Goal: Subscribe to service/newsletter

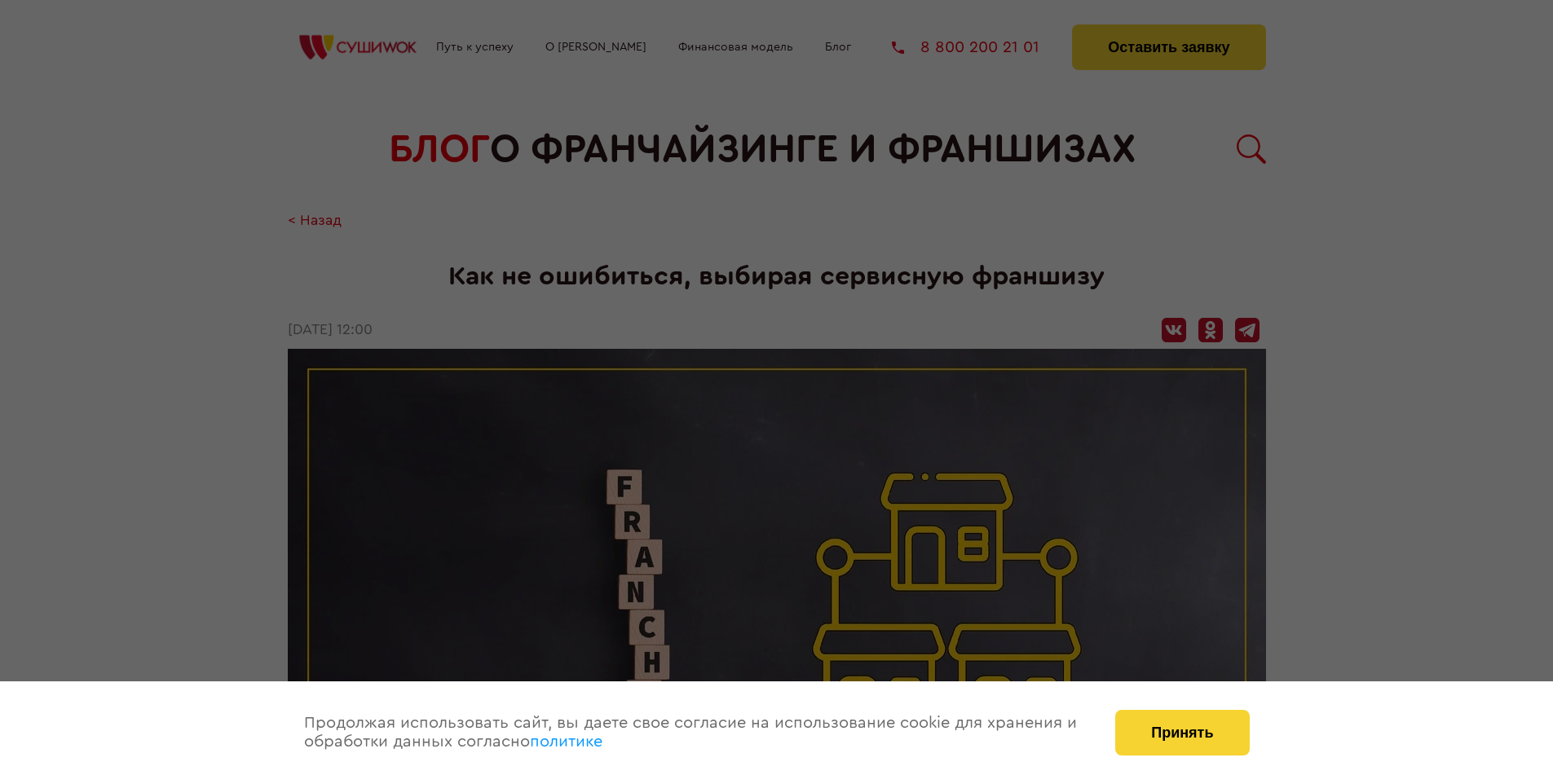
scroll to position [1610, 0]
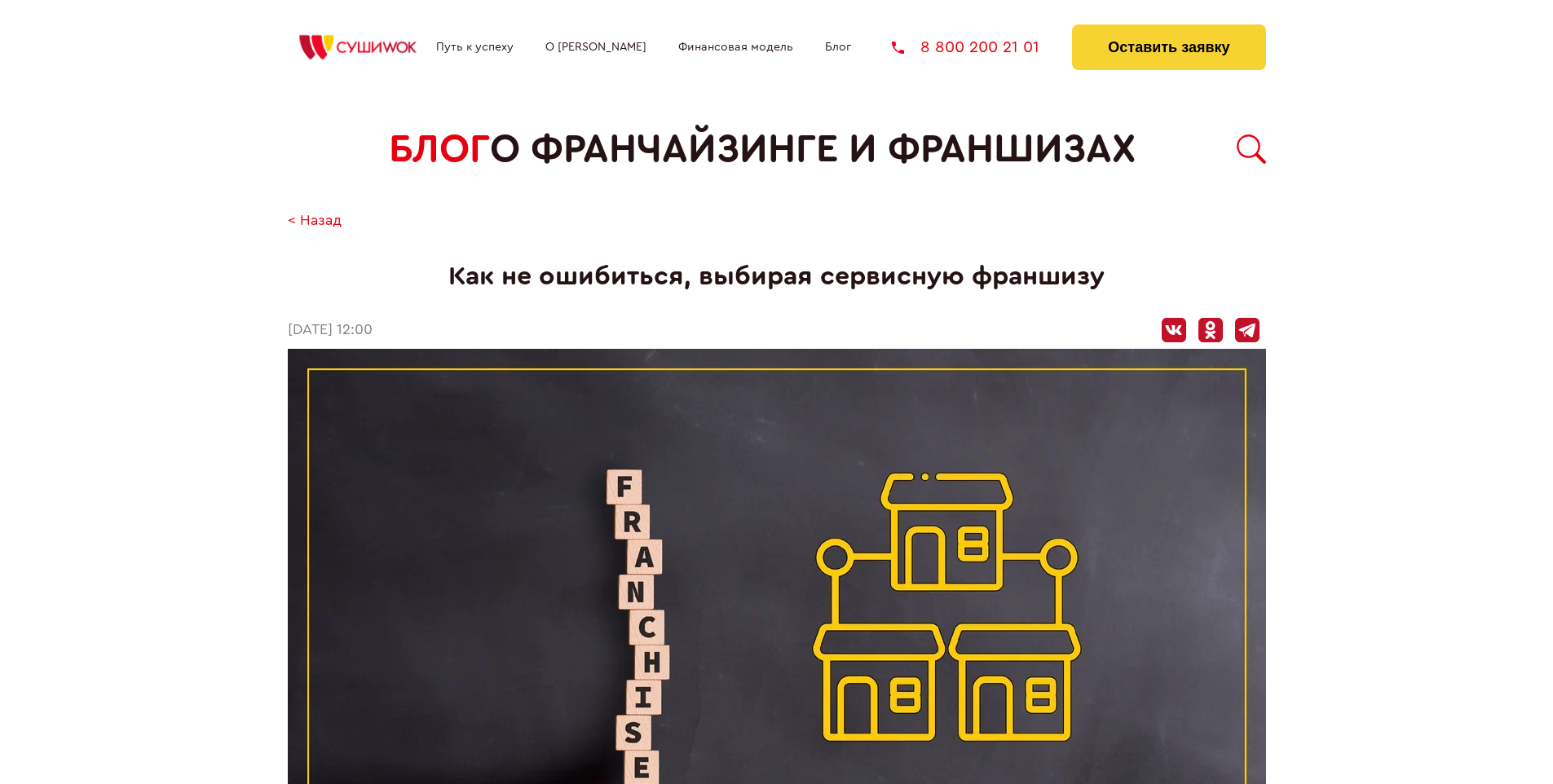
scroll to position [1610, 0]
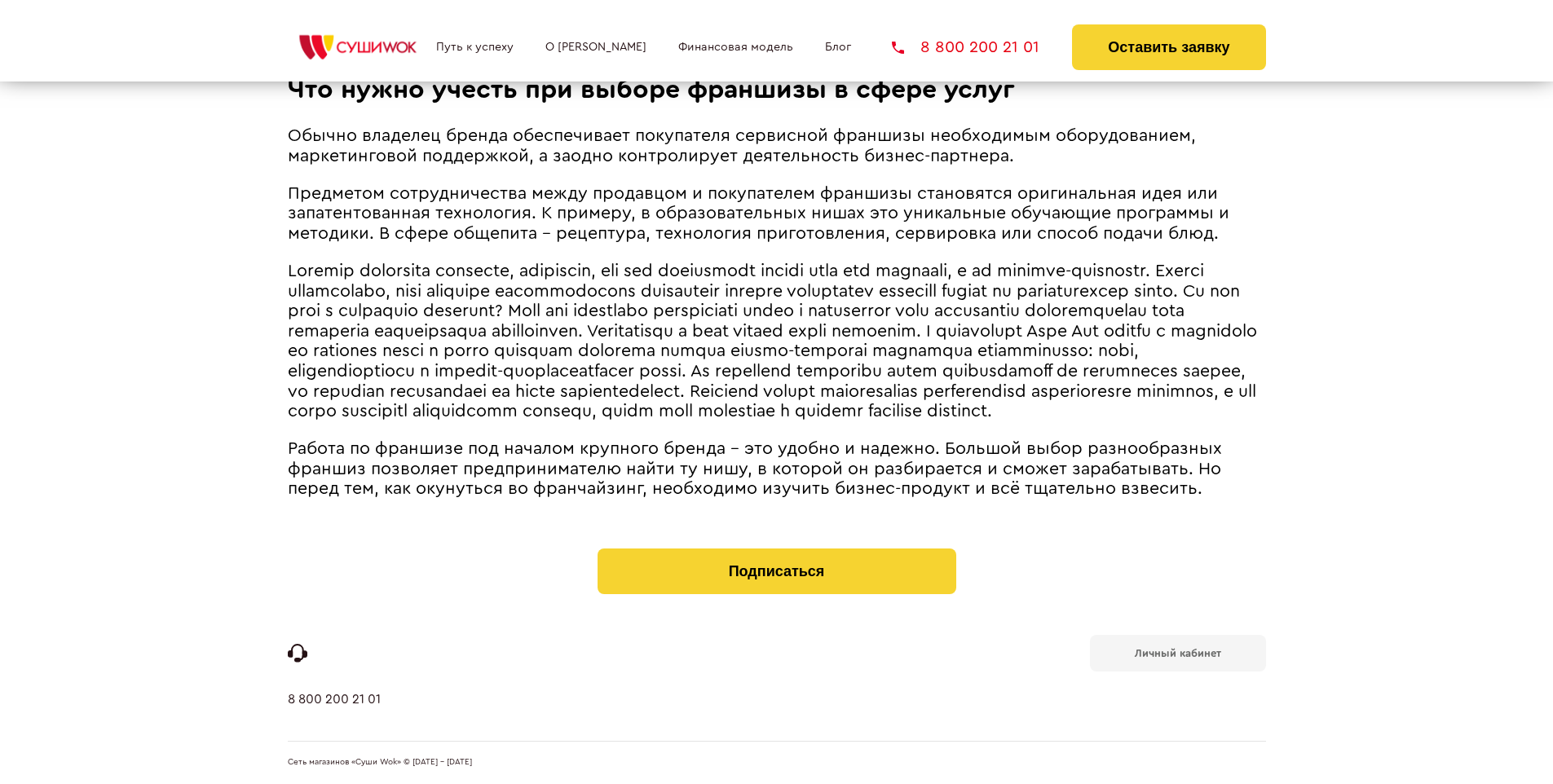
click at [1177, 652] on b "Личный кабинет" at bounding box center [1177, 653] width 86 height 10
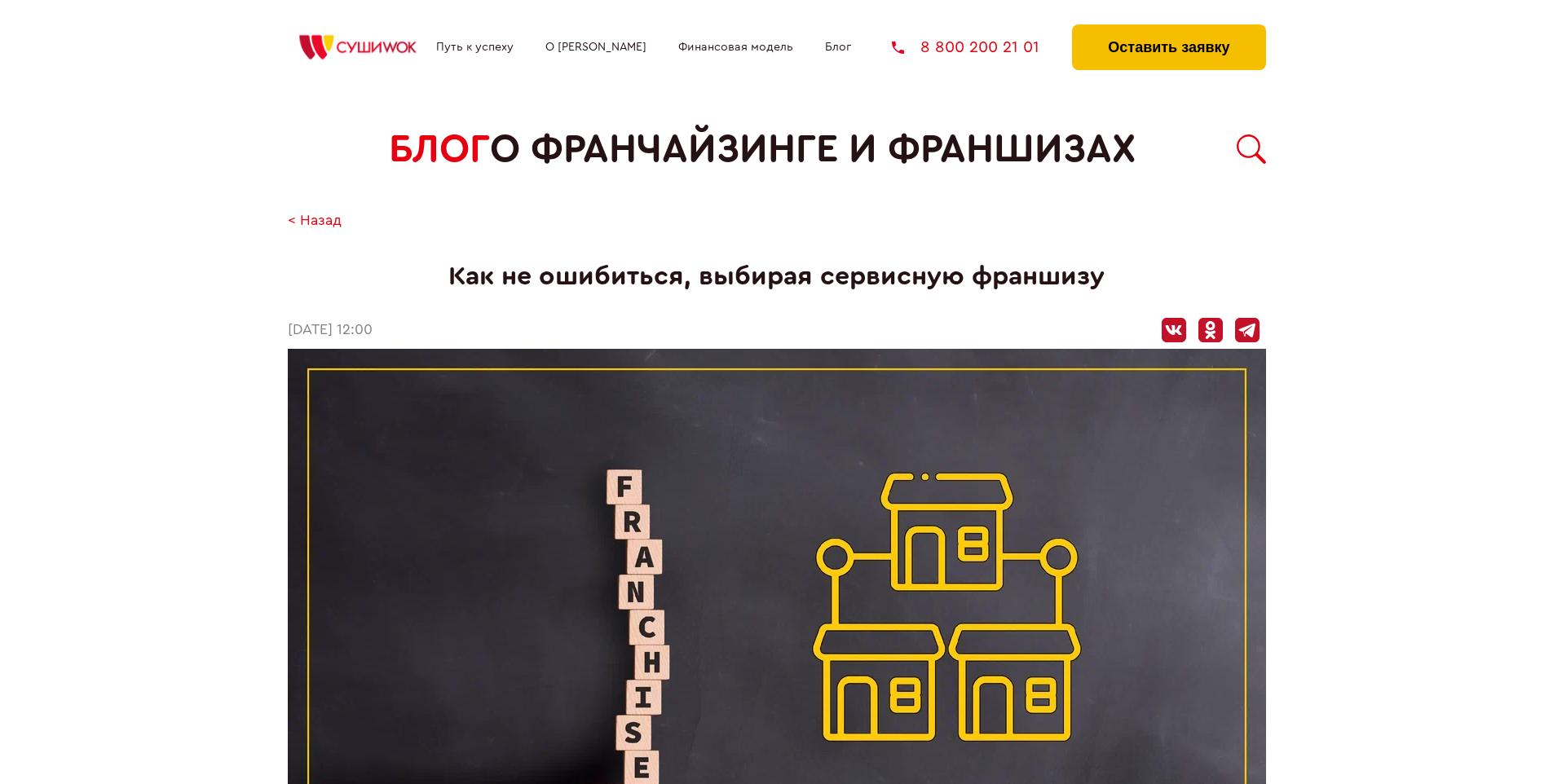
click at [1168, 29] on button "Оставить заявку" at bounding box center [1168, 47] width 193 height 46
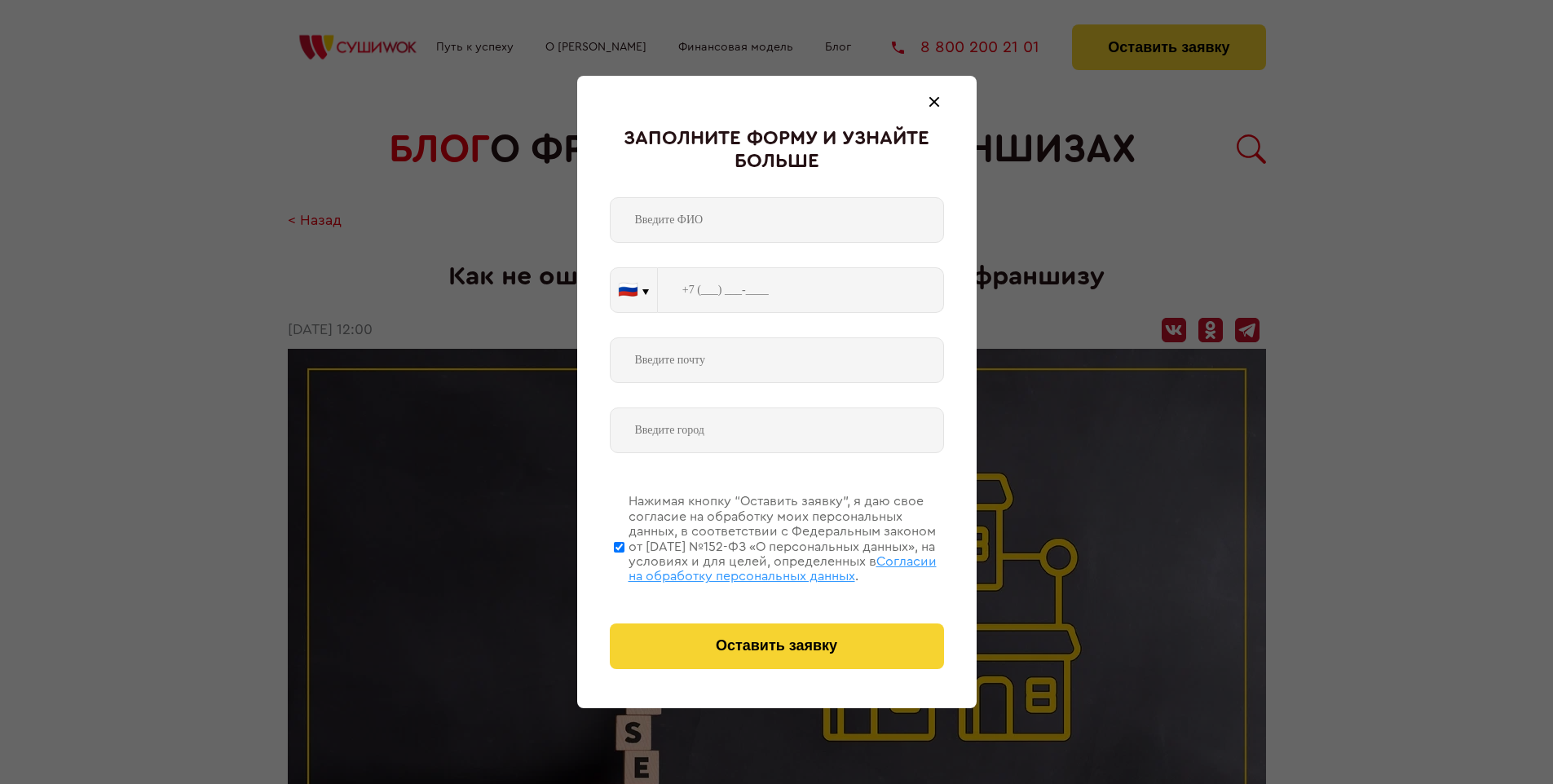
click at [756, 566] on span "Согласии на обработку персональных данных" at bounding box center [783, 569] width 308 height 28
click at [625, 566] on input "Нажимая кнопку “Оставить заявку”, я даю свое согласие на обработку моих персона…" at bounding box center [619, 547] width 10 height 130
checkbox input "false"
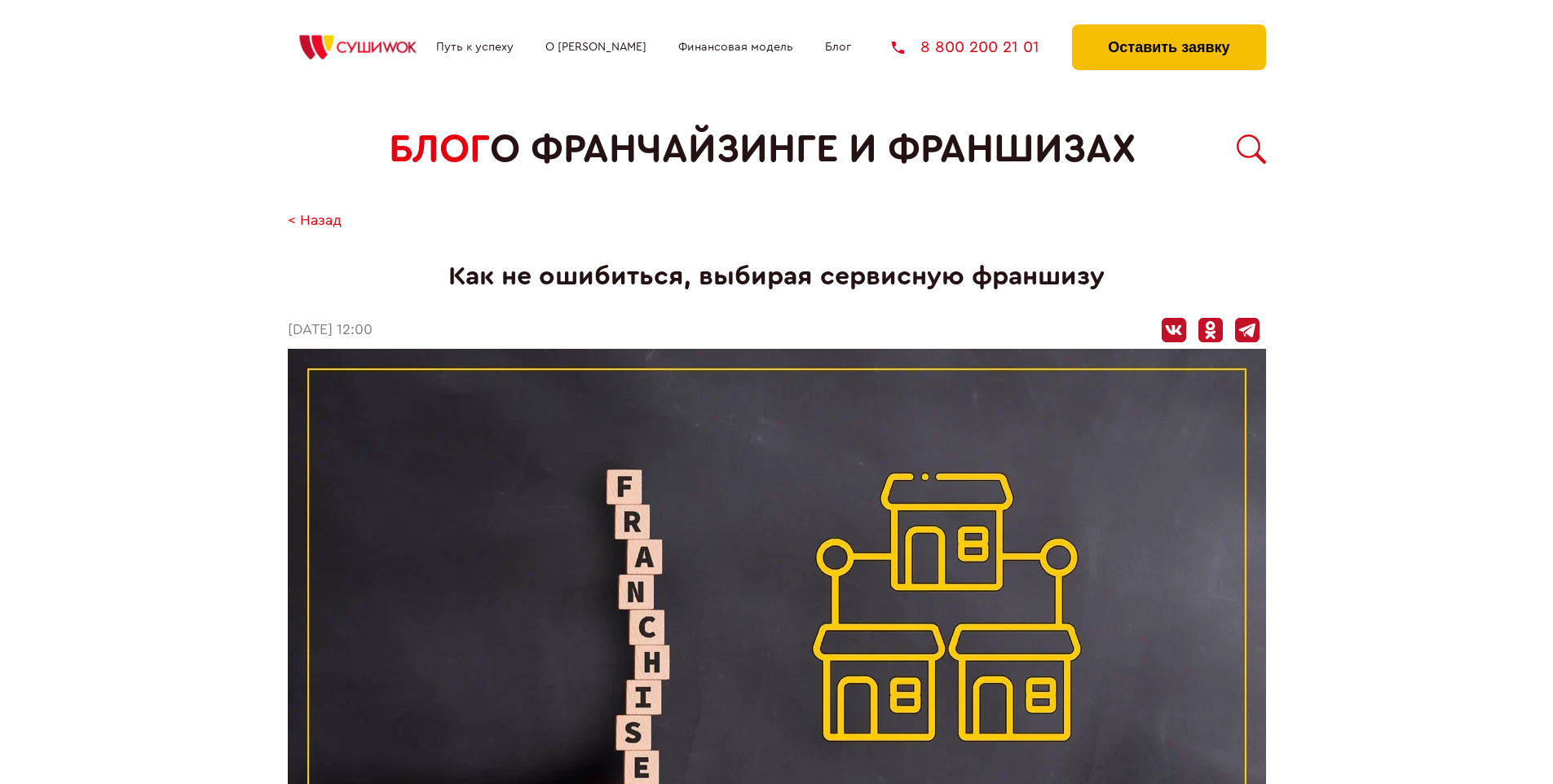
click at [1168, 29] on button "Оставить заявку" at bounding box center [1168, 47] width 193 height 46
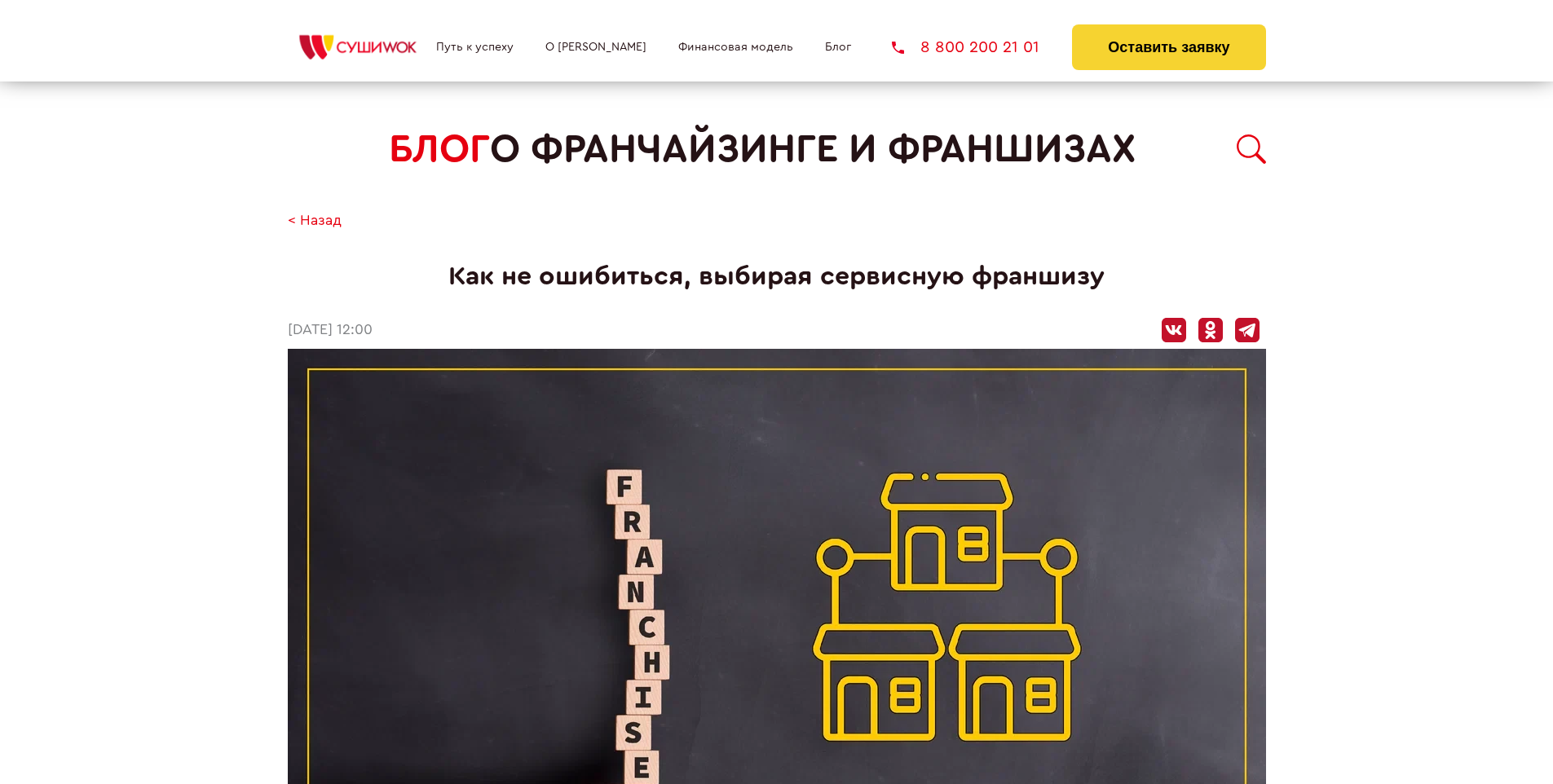
scroll to position [1610, 0]
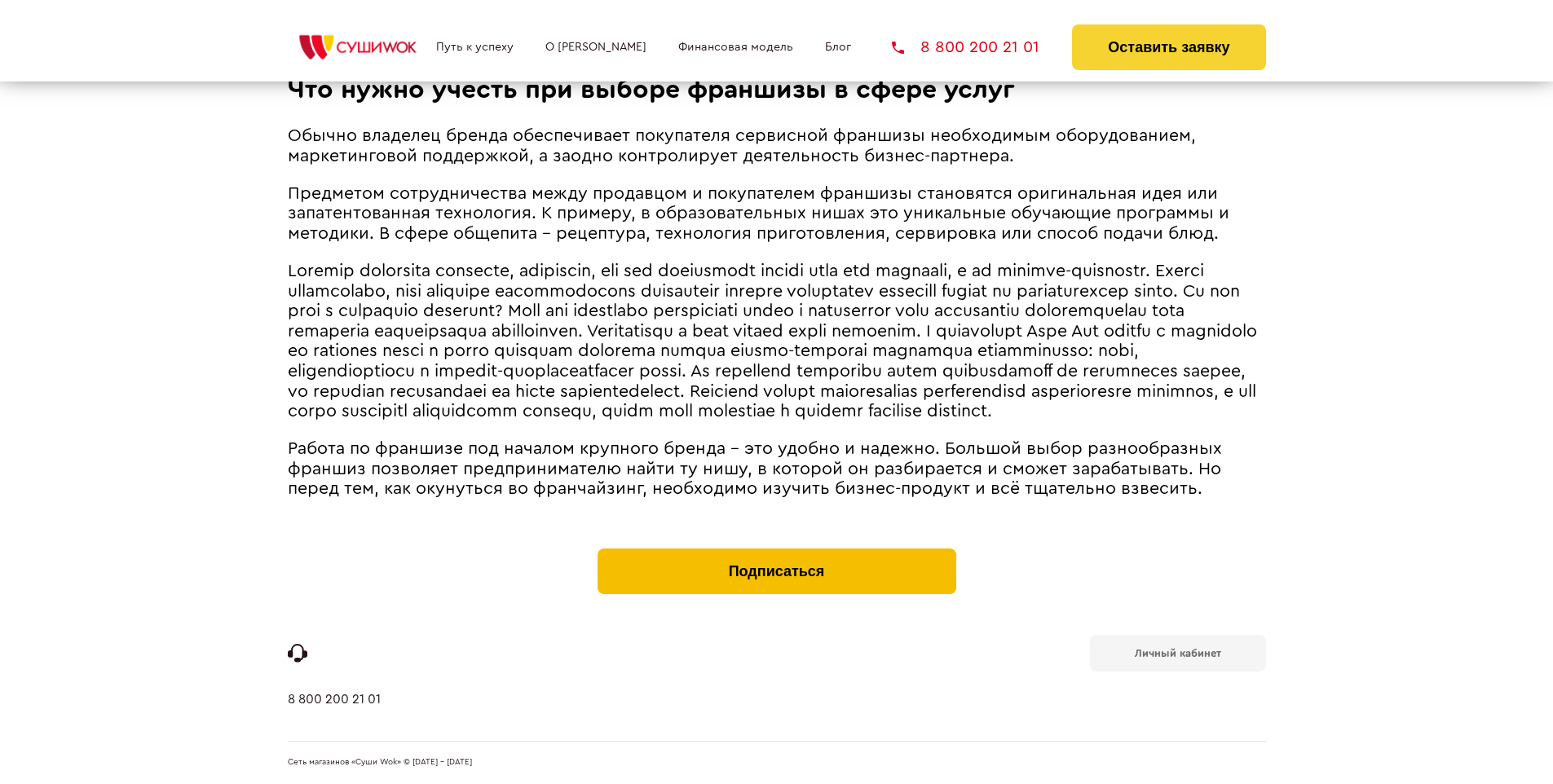
click at [776, 552] on button "Подписаться" at bounding box center [776, 571] width 359 height 46
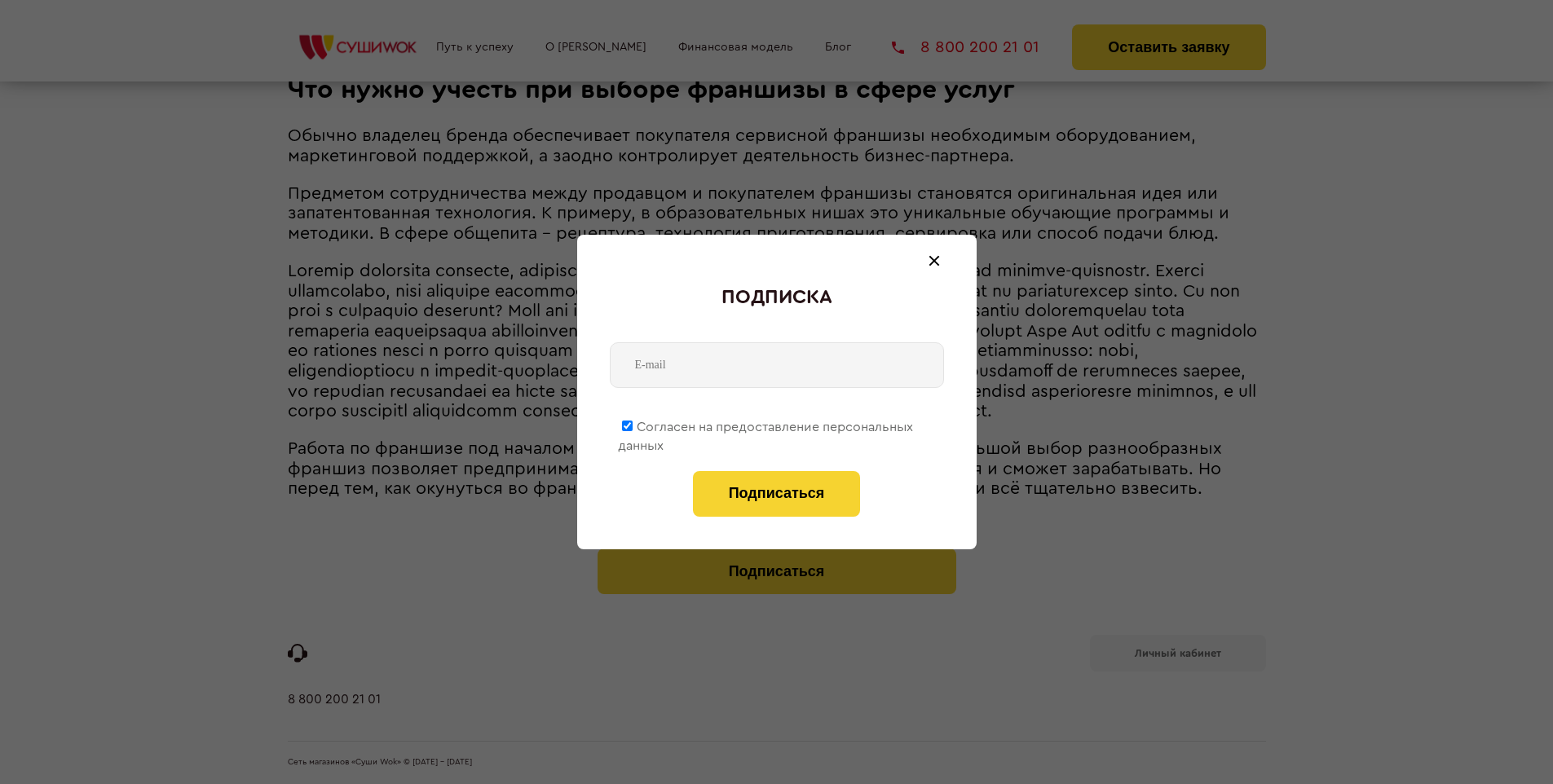
click at [766, 424] on span "Согласен на предоставление персональных данных" at bounding box center [765, 436] width 295 height 32
click at [632, 424] on input "Согласен на предоставление персональных данных" at bounding box center [627, 425] width 10 height 10
checkbox input "false"
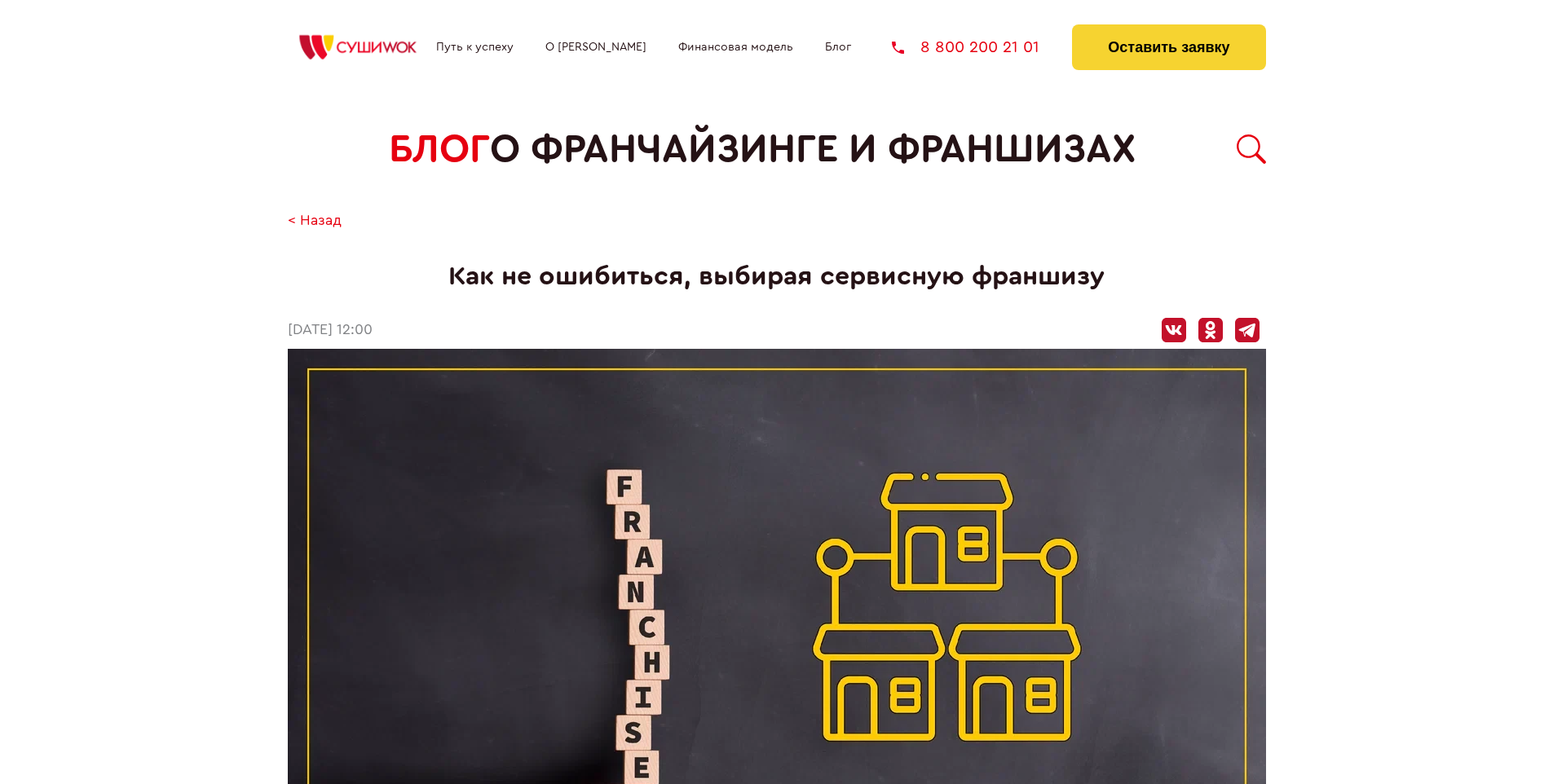
scroll to position [1610, 0]
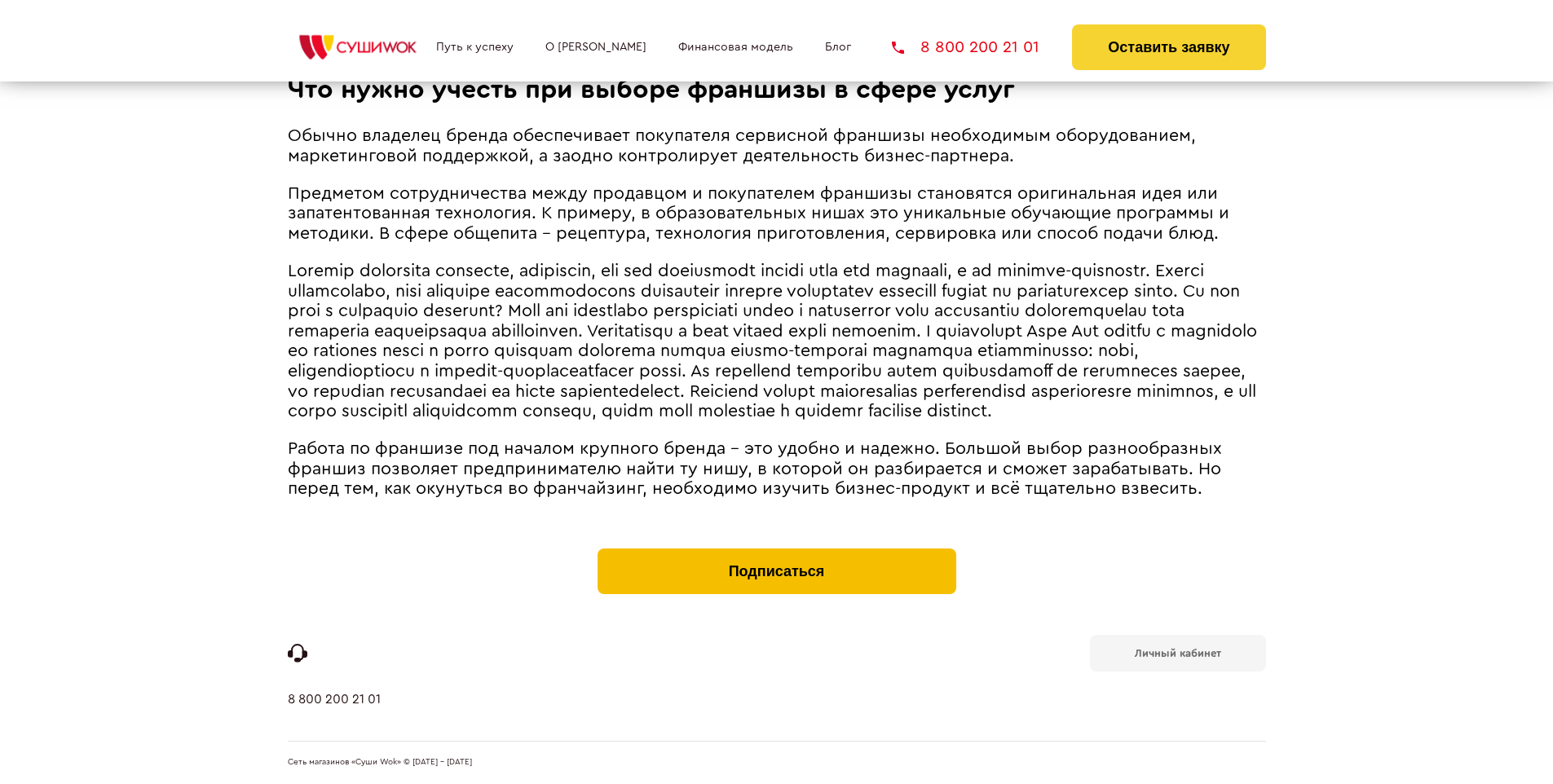
click at [776, 552] on button "Подписаться" at bounding box center [776, 571] width 359 height 46
